Goal: Check status: Check status

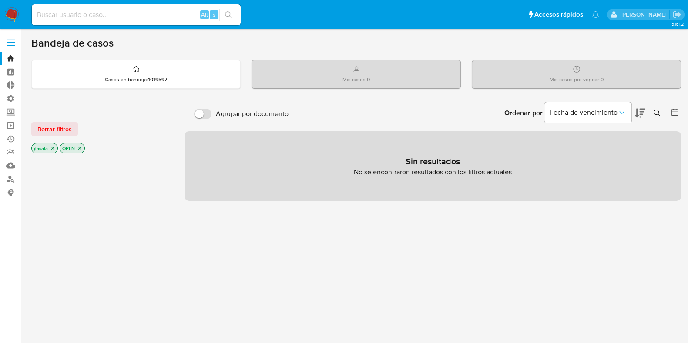
click at [57, 10] on input at bounding box center [136, 14] width 209 height 11
paste input "64262388"
type input "64262388"
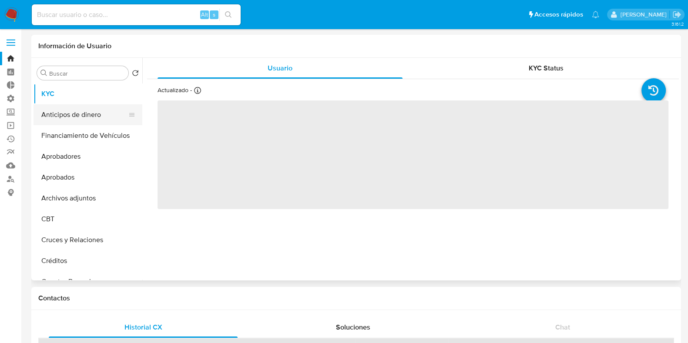
select select "10"
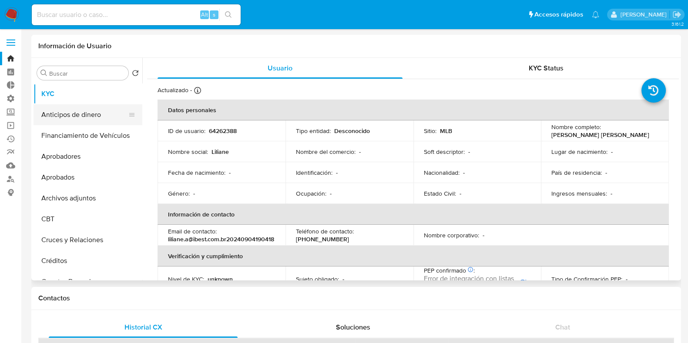
click at [91, 116] on button "Anticipos de dinero" at bounding box center [85, 114] width 102 height 21
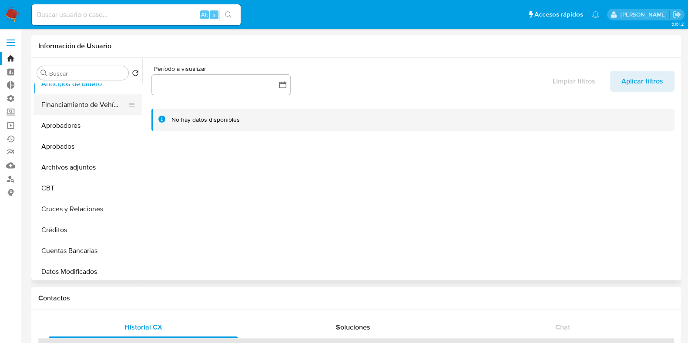
scroll to position [54, 0]
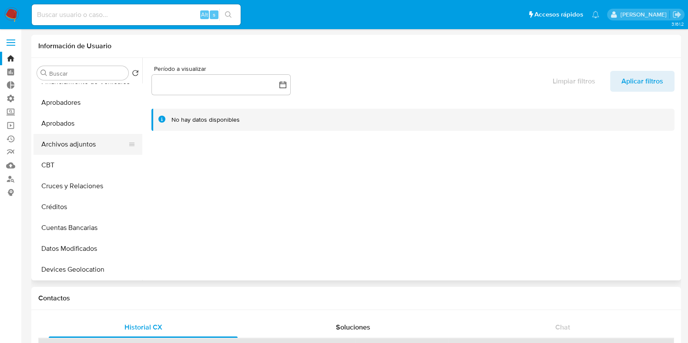
click at [86, 143] on button "Archivos adjuntos" at bounding box center [85, 144] width 102 height 21
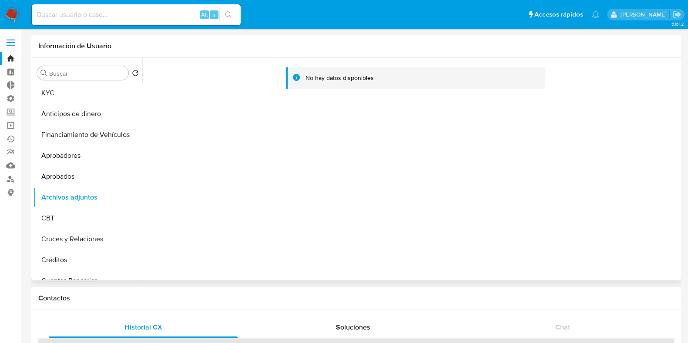
scroll to position [0, 0]
click at [107, 17] on input at bounding box center [136, 14] width 209 height 11
type input "lasalajuli"
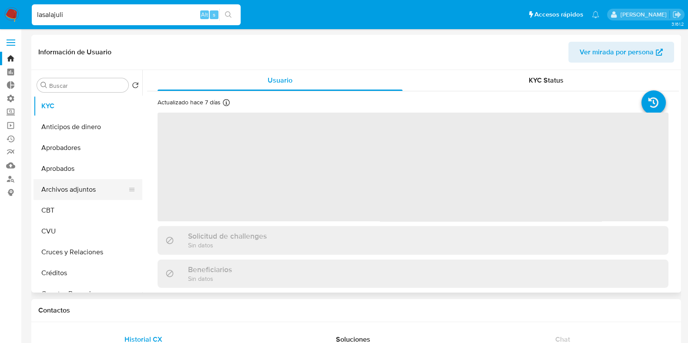
click at [97, 190] on button "Archivos adjuntos" at bounding box center [85, 189] width 102 height 21
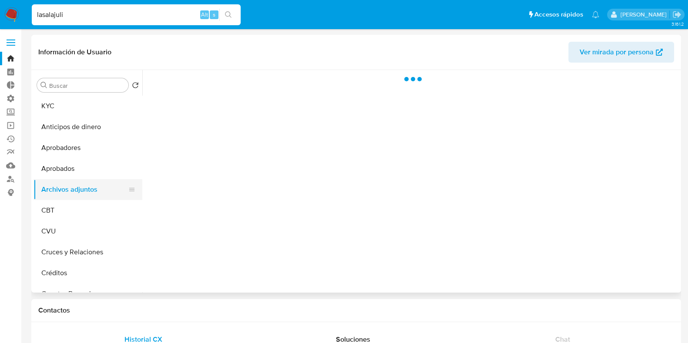
select select "10"
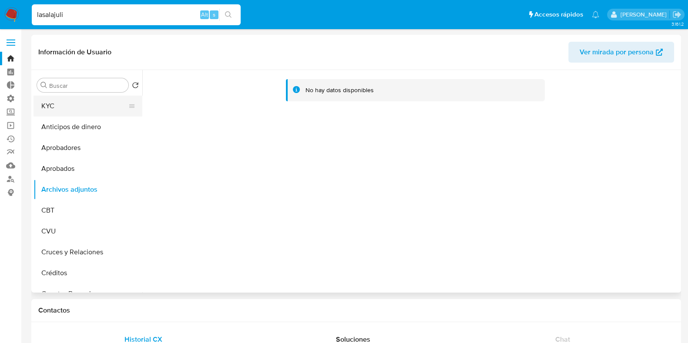
click at [73, 97] on button "KYC" at bounding box center [85, 106] width 102 height 21
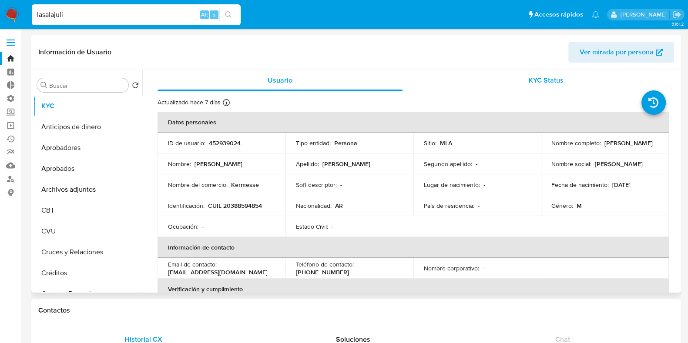
click at [509, 81] on div "KYC Status" at bounding box center [545, 80] width 245 height 21
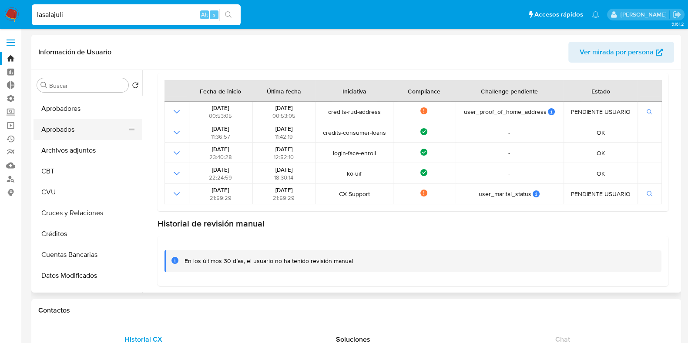
scroll to position [54, 0]
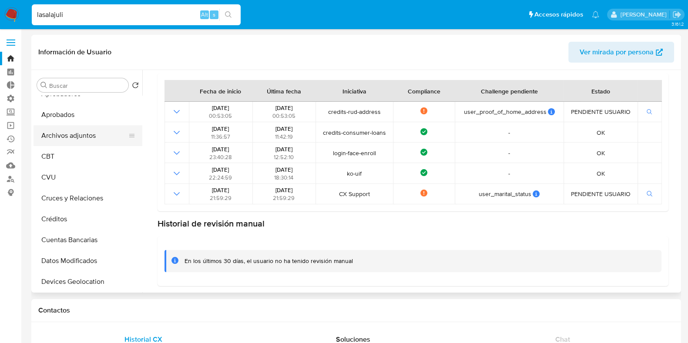
click at [81, 139] on button "Archivos adjuntos" at bounding box center [85, 135] width 102 height 21
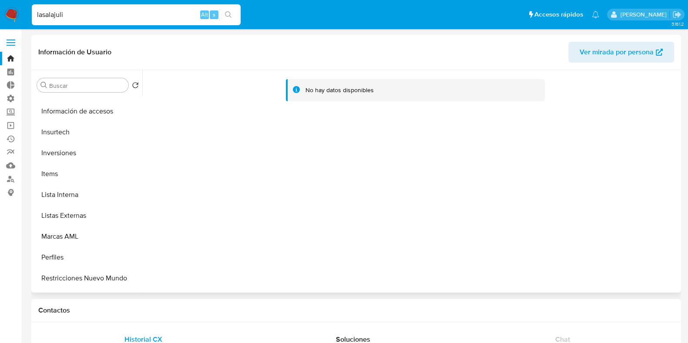
scroll to position [435, 0]
